Goal: Contribute content

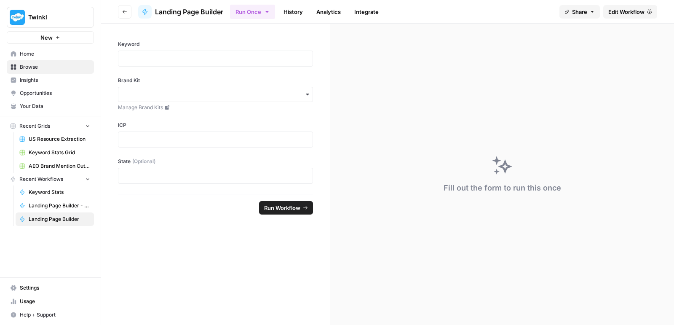
click at [60, 162] on span "AEO Brand Mention Outreach" at bounding box center [60, 166] width 62 height 8
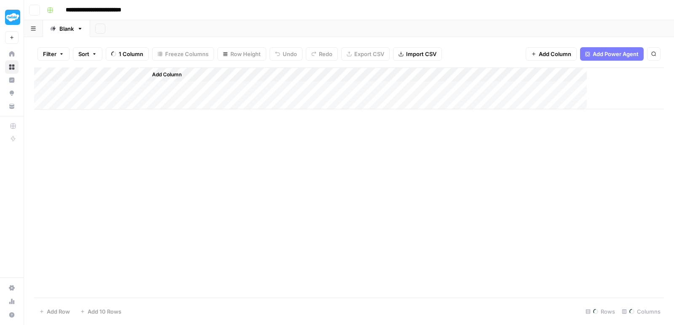
type input "**********"
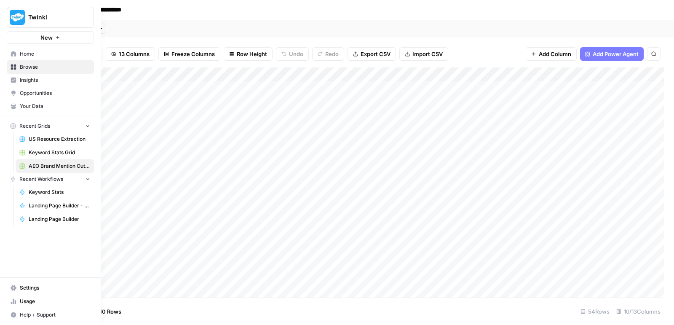
click at [12, 51] on icon at bounding box center [13, 53] width 5 height 5
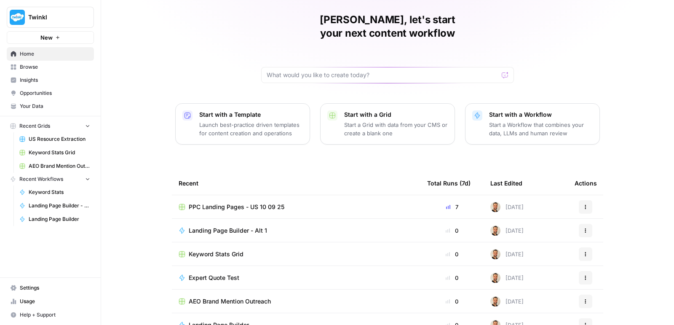
scroll to position [32, 0]
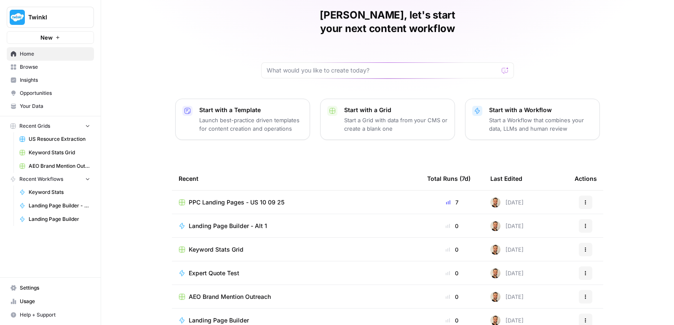
click at [243, 193] on td "PPC Landing Pages - US 10 09 25" at bounding box center [296, 201] width 249 height 23
click at [243, 198] on span "PPC Landing Pages - US 10 09 25" at bounding box center [237, 202] width 96 height 8
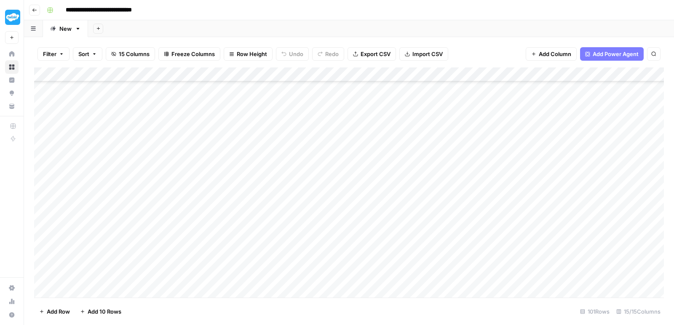
scroll to position [87, 0]
click at [144, 256] on div "Add Column" at bounding box center [349, 183] width 630 height 233
click at [146, 204] on div "Add Column" at bounding box center [349, 183] width 630 height 233
click at [146, 169] on div "Add Column" at bounding box center [349, 183] width 630 height 233
click at [144, 148] on div "Add Column" at bounding box center [349, 183] width 630 height 233
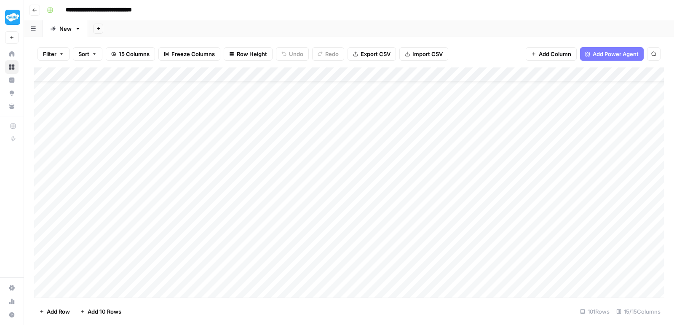
scroll to position [20, 0]
click at [110, 107] on div "Add Column" at bounding box center [349, 183] width 630 height 233
click at [134, 228] on div "Add Column" at bounding box center [349, 183] width 630 height 233
click at [123, 227] on div "Add Column" at bounding box center [349, 183] width 630 height 233
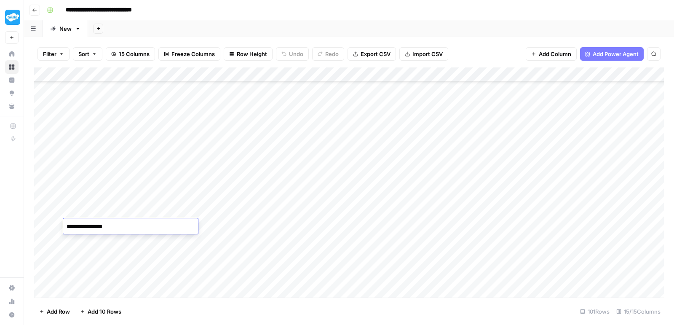
click at [123, 227] on textarea "**********" at bounding box center [130, 227] width 135 height 12
click at [439, 227] on div "Add Column" at bounding box center [349, 183] width 630 height 233
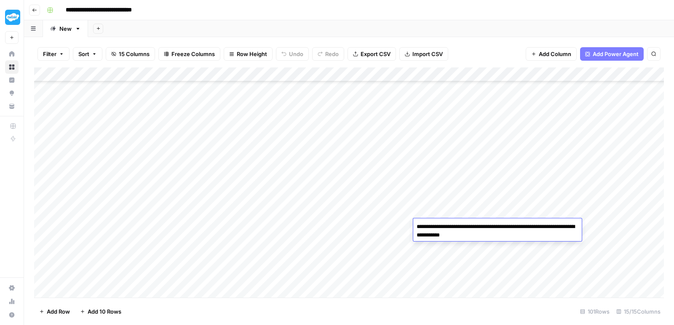
click at [439, 227] on textarea "**********" at bounding box center [497, 231] width 168 height 20
click at [527, 189] on div "Add Column" at bounding box center [349, 183] width 630 height 233
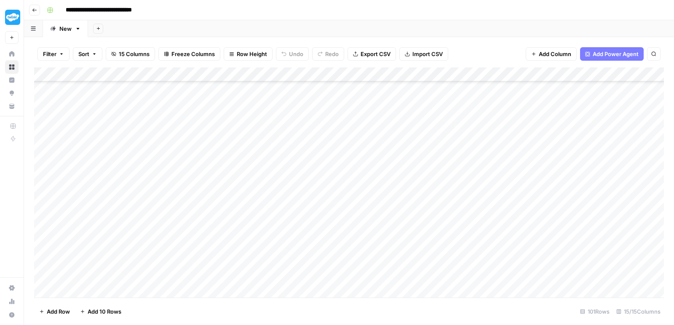
click at [527, 225] on div "Add Column" at bounding box center [349, 183] width 630 height 233
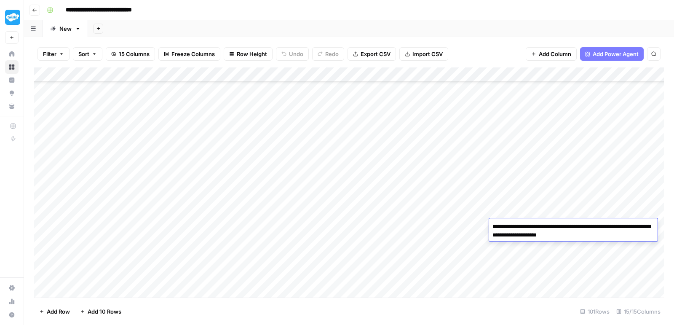
click at [527, 225] on textarea "**********" at bounding box center [573, 231] width 168 height 20
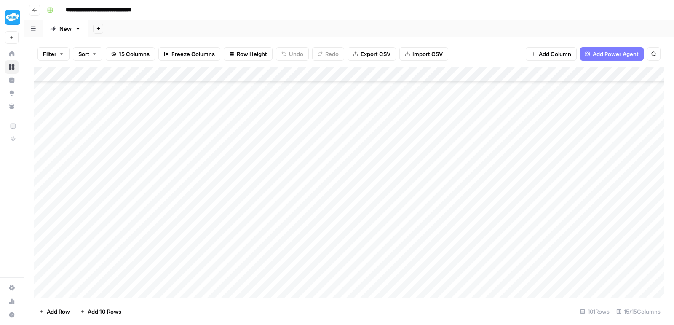
click at [541, 206] on div "Add Column" at bounding box center [349, 183] width 630 height 233
click at [603, 220] on div "Add Column" at bounding box center [349, 183] width 630 height 233
click at [603, 220] on div "**********" at bounding box center [602, 226] width 135 height 16
click at [552, 201] on div "Add Column" at bounding box center [349, 183] width 630 height 233
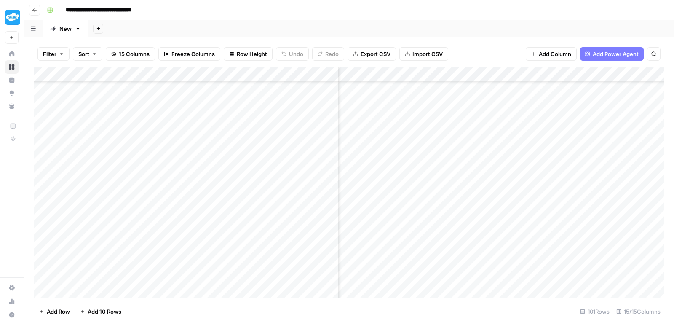
scroll to position [260, 72]
click at [601, 230] on div "Add Column" at bounding box center [349, 183] width 630 height 233
click at [601, 230] on textarea "**********" at bounding box center [602, 227] width 135 height 12
click at [531, 203] on div "Add Column" at bounding box center [349, 183] width 630 height 233
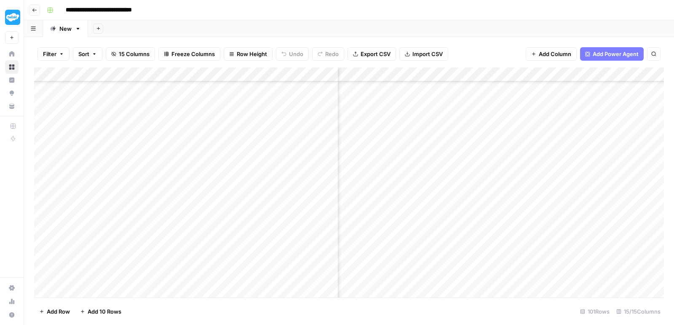
scroll to position [260, 396]
click at [375, 227] on div "Add Column" at bounding box center [349, 183] width 630 height 233
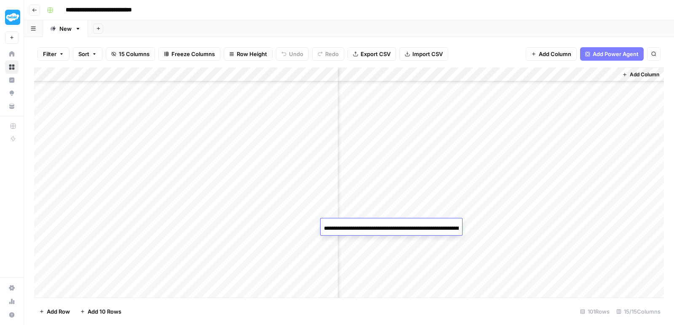
click at [569, 227] on div "Add Column" at bounding box center [349, 183] width 630 height 233
click at [569, 227] on div at bounding box center [578, 226] width 77 height 16
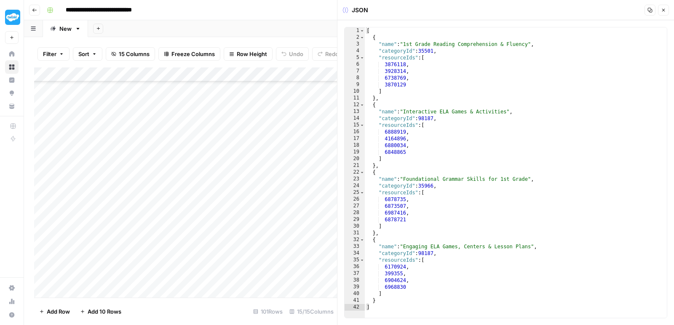
click at [452, 164] on div "[ { "name" : "1st Grade Reading Comprehension & Fluency" , "categoryId" : 35501…" at bounding box center [516, 179] width 302 height 304
type textarea "* *"
